Goal: Task Accomplishment & Management: Manage account settings

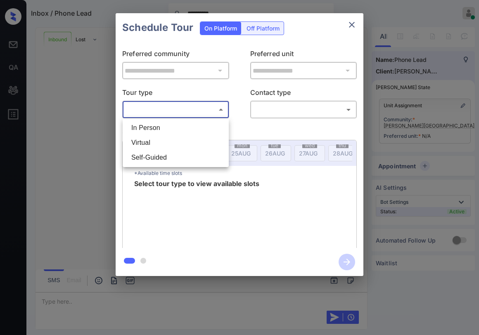
scroll to position [124, 0]
click at [176, 130] on li "In Person" at bounding box center [176, 128] width 102 height 15
type input "********"
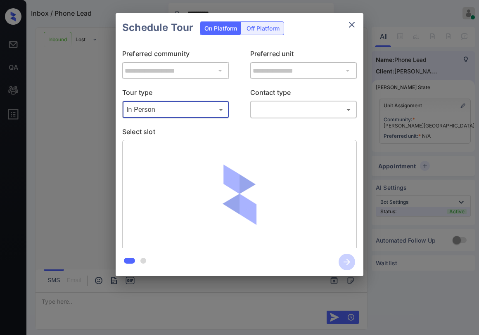
click at [275, 112] on body "**********" at bounding box center [239, 167] width 479 height 335
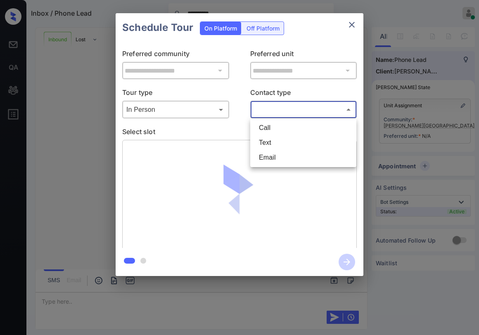
click at [272, 144] on li "Text" at bounding box center [303, 142] width 102 height 15
type input "****"
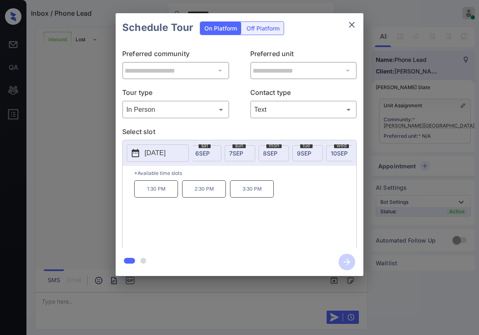
scroll to position [0, 466]
click at [284, 154] on span "[DATE]" at bounding box center [279, 153] width 14 height 7
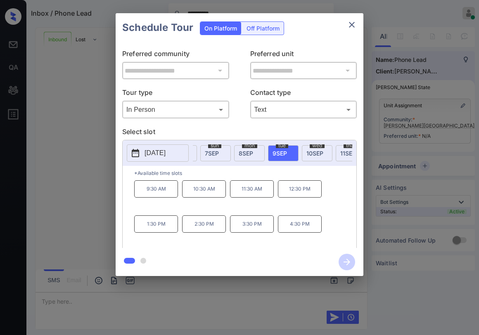
click at [283, 130] on p "Select slot" at bounding box center [239, 133] width 234 height 13
click at [243, 134] on p "Select slot" at bounding box center [239, 133] width 234 height 13
click at [274, 130] on p "Select slot" at bounding box center [239, 133] width 234 height 13
click at [202, 114] on body "**********" at bounding box center [239, 167] width 479 height 335
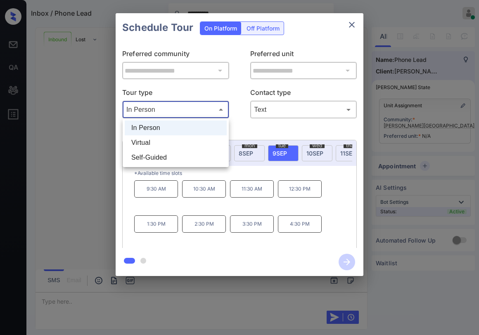
drag, startPoint x: 242, startPoint y: 130, endPoint x: 244, endPoint y: 135, distance: 5.9
click at [242, 130] on div at bounding box center [239, 167] width 479 height 335
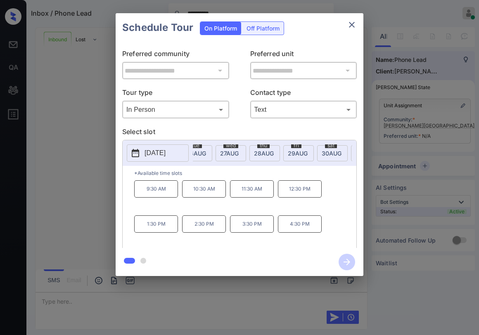
scroll to position [0, 73]
click at [237, 124] on div "**********" at bounding box center [240, 145] width 248 height 206
click at [351, 28] on icon "close" at bounding box center [352, 25] width 10 height 10
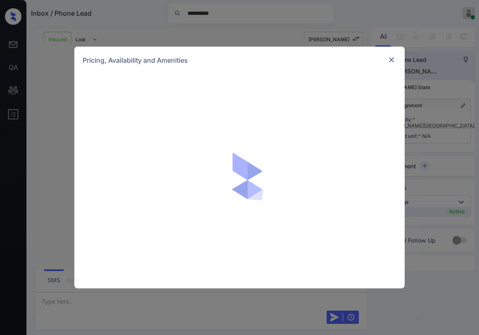
scroll to position [124, 0]
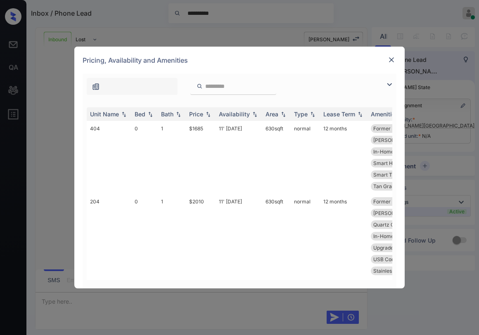
drag, startPoint x: 392, startPoint y: 85, endPoint x: 325, endPoint y: 85, distance: 67.3
click at [391, 85] on img at bounding box center [389, 85] width 10 height 10
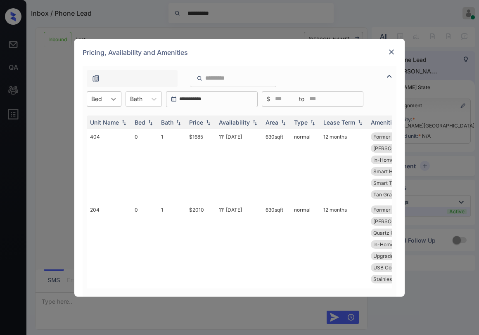
click at [111, 97] on icon at bounding box center [113, 99] width 8 height 8
click at [105, 120] on div "0" at bounding box center [104, 119] width 35 height 15
click at [275, 58] on div "Pricing, Availability and Amenities" at bounding box center [239, 52] width 330 height 27
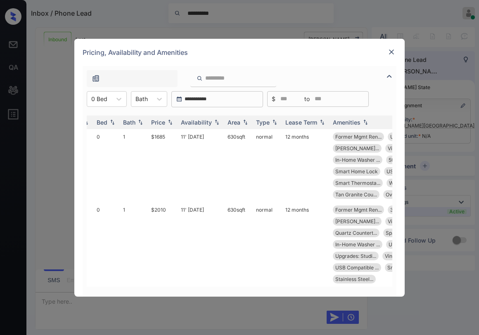
scroll to position [0, 0]
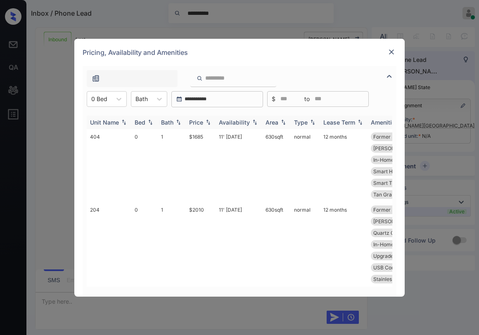
click at [194, 119] on div "Price" at bounding box center [196, 122] width 14 height 7
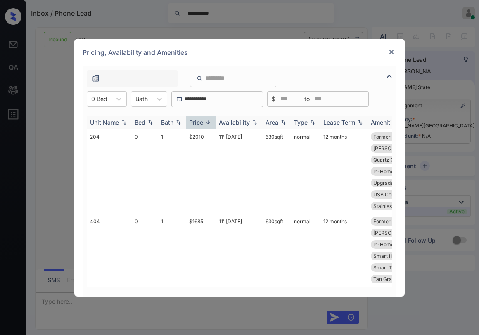
click at [196, 123] on div "Price" at bounding box center [196, 122] width 14 height 7
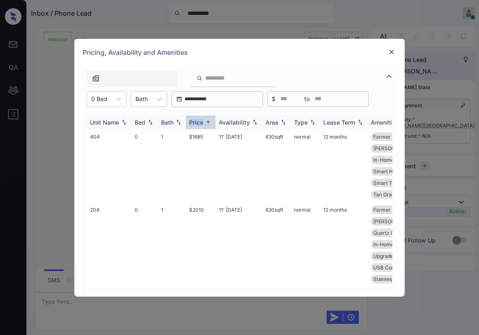
click at [196, 123] on div "Price" at bounding box center [196, 122] width 14 height 7
click at [201, 120] on div "Price" at bounding box center [196, 122] width 14 height 7
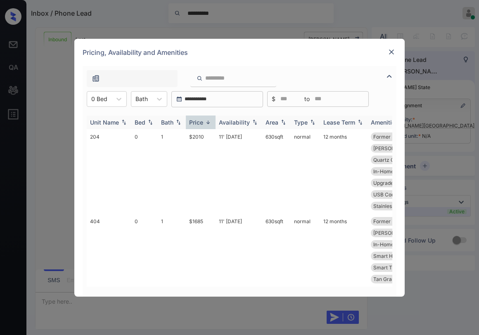
click at [201, 120] on div "Price" at bounding box center [196, 122] width 14 height 7
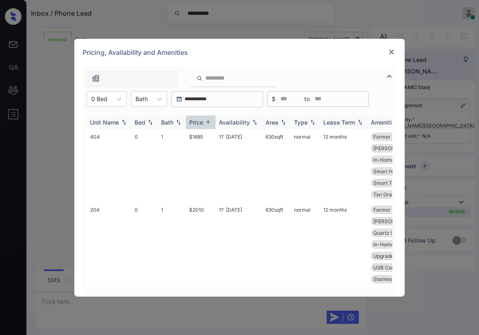
click at [201, 122] on div "Price" at bounding box center [196, 122] width 14 height 7
click at [196, 136] on td "$1685" at bounding box center [201, 165] width 30 height 73
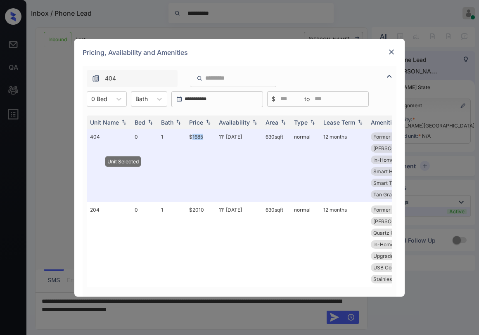
click at [390, 52] on img at bounding box center [391, 52] width 8 height 8
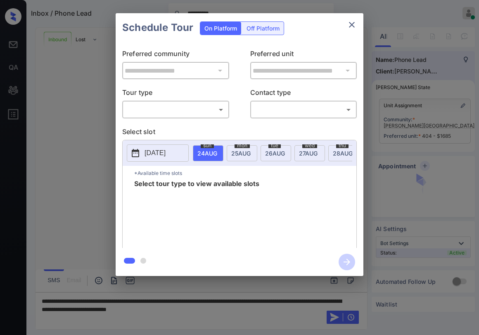
scroll to position [124, 0]
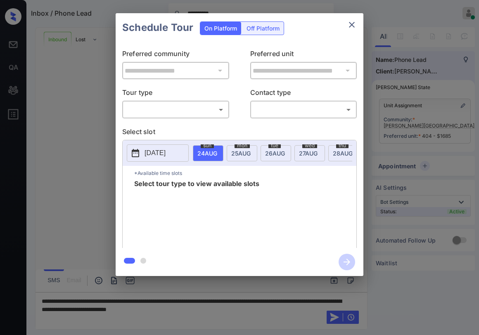
click at [176, 114] on body "**********" at bounding box center [239, 167] width 479 height 335
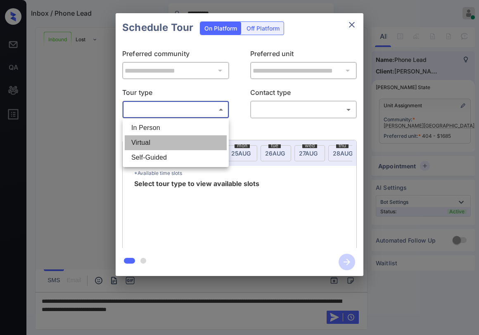
click at [153, 138] on li "Virtual" at bounding box center [176, 142] width 102 height 15
type input "*******"
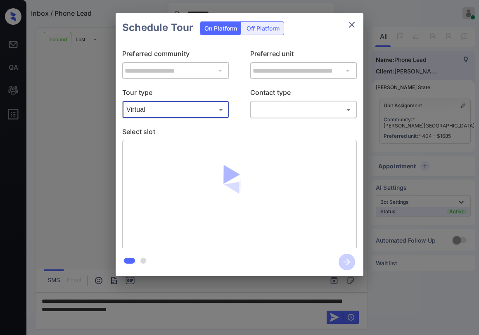
click at [268, 114] on body "**********" at bounding box center [239, 167] width 479 height 335
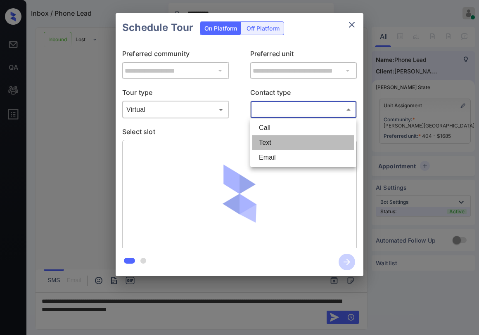
click at [267, 142] on li "Text" at bounding box center [303, 142] width 102 height 15
type input "****"
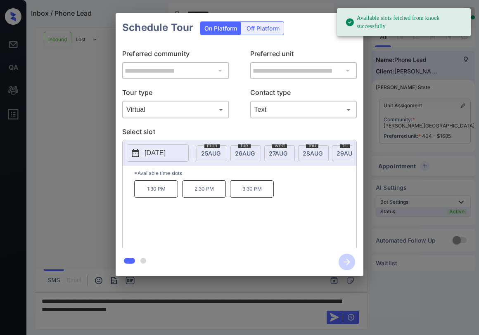
scroll to position [0, 43]
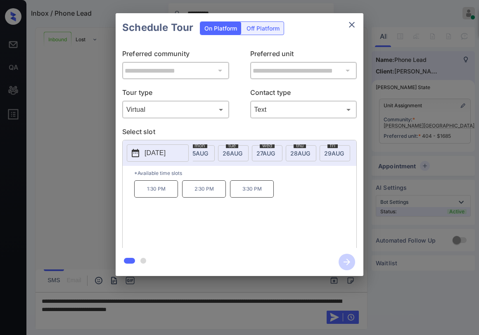
click at [212, 155] on div "mon 25 AUG" at bounding box center [199, 153] width 31 height 16
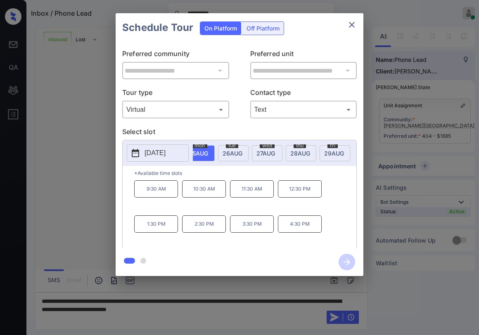
click at [279, 128] on p "Select slot" at bounding box center [239, 133] width 234 height 13
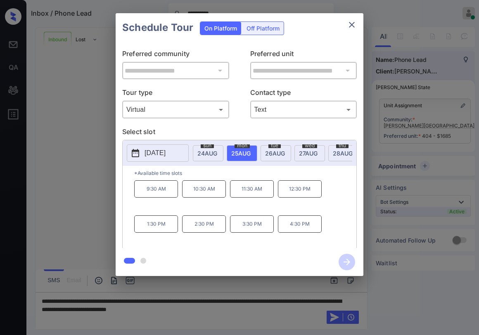
scroll to position [0, 18]
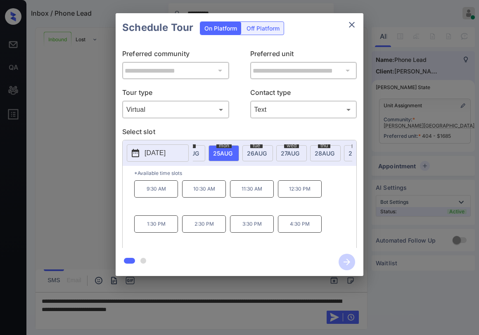
click at [203, 133] on p "Select slot" at bounding box center [239, 133] width 234 height 13
click at [262, 155] on span "26 AUG" at bounding box center [257, 153] width 20 height 7
click at [261, 177] on p "*Available time slots" at bounding box center [245, 173] width 222 height 14
drag, startPoint x: 244, startPoint y: 228, endPoint x: 265, endPoint y: 227, distance: 21.1
click at [265, 227] on p "3:30 PM" at bounding box center [252, 223] width 44 height 17
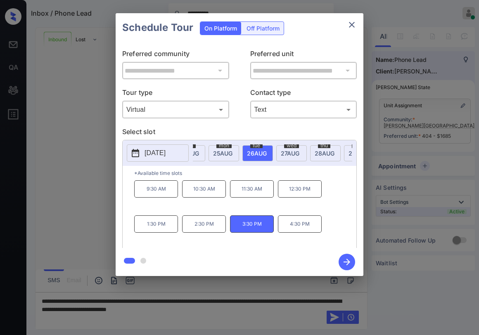
click at [253, 131] on p "Select slot" at bounding box center [239, 133] width 234 height 13
click at [220, 128] on p "Select slot" at bounding box center [239, 133] width 234 height 13
click at [159, 228] on p "1:30 PM" at bounding box center [156, 223] width 44 height 17
click at [351, 26] on icon "close" at bounding box center [352, 25] width 6 height 6
